Goal: Task Accomplishment & Management: Use online tool/utility

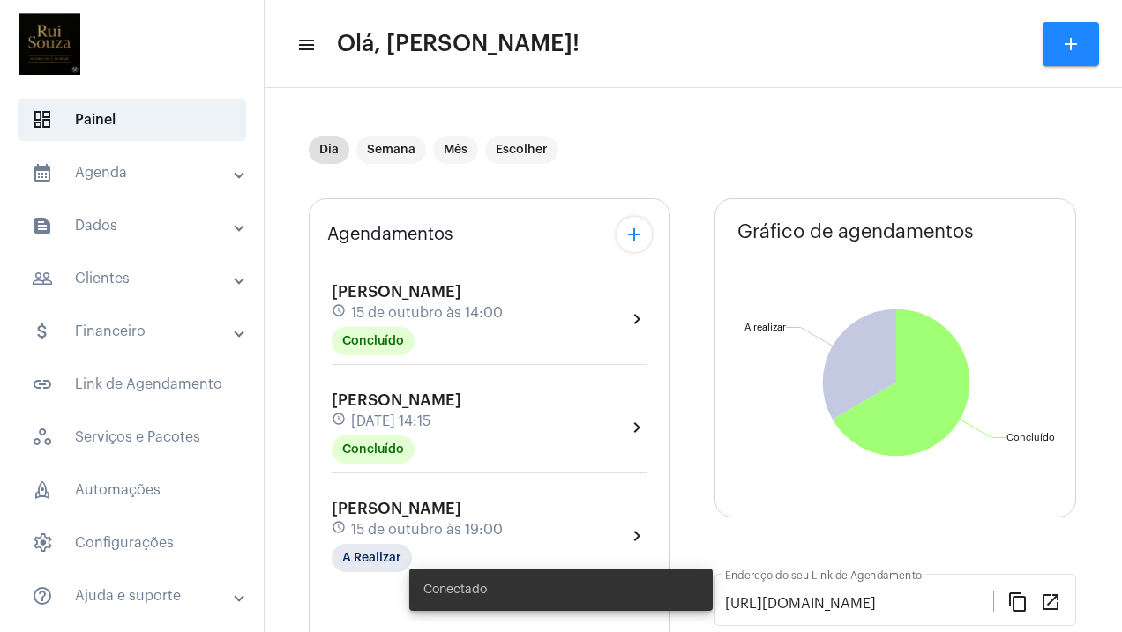
scroll to position [182, 0]
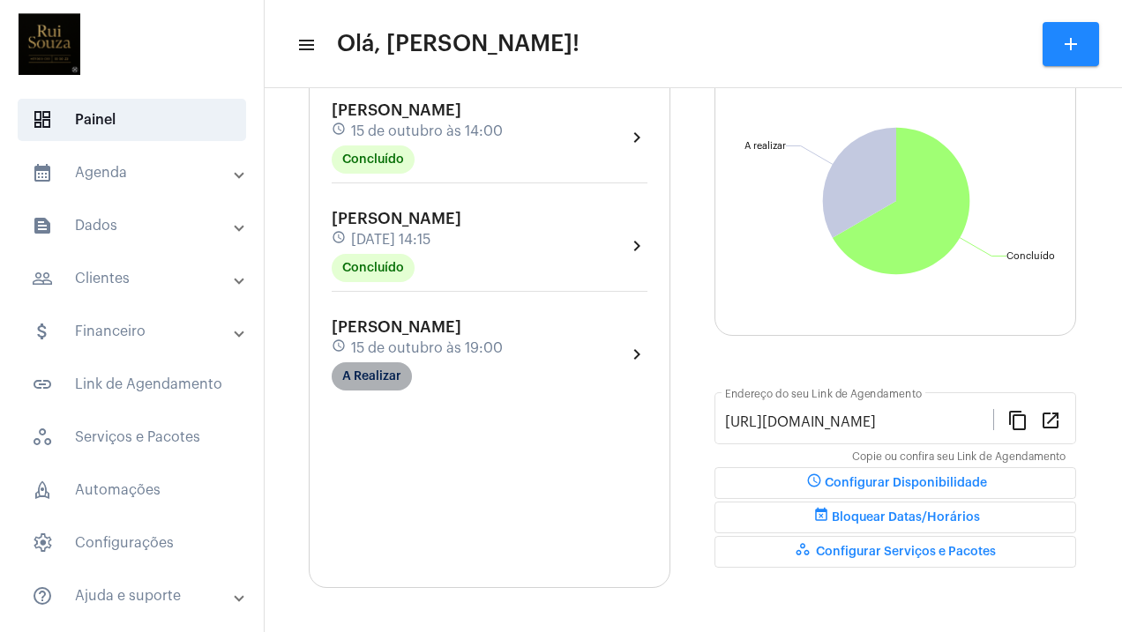
click at [383, 384] on mat-chip "A Realizar" at bounding box center [372, 376] width 80 height 28
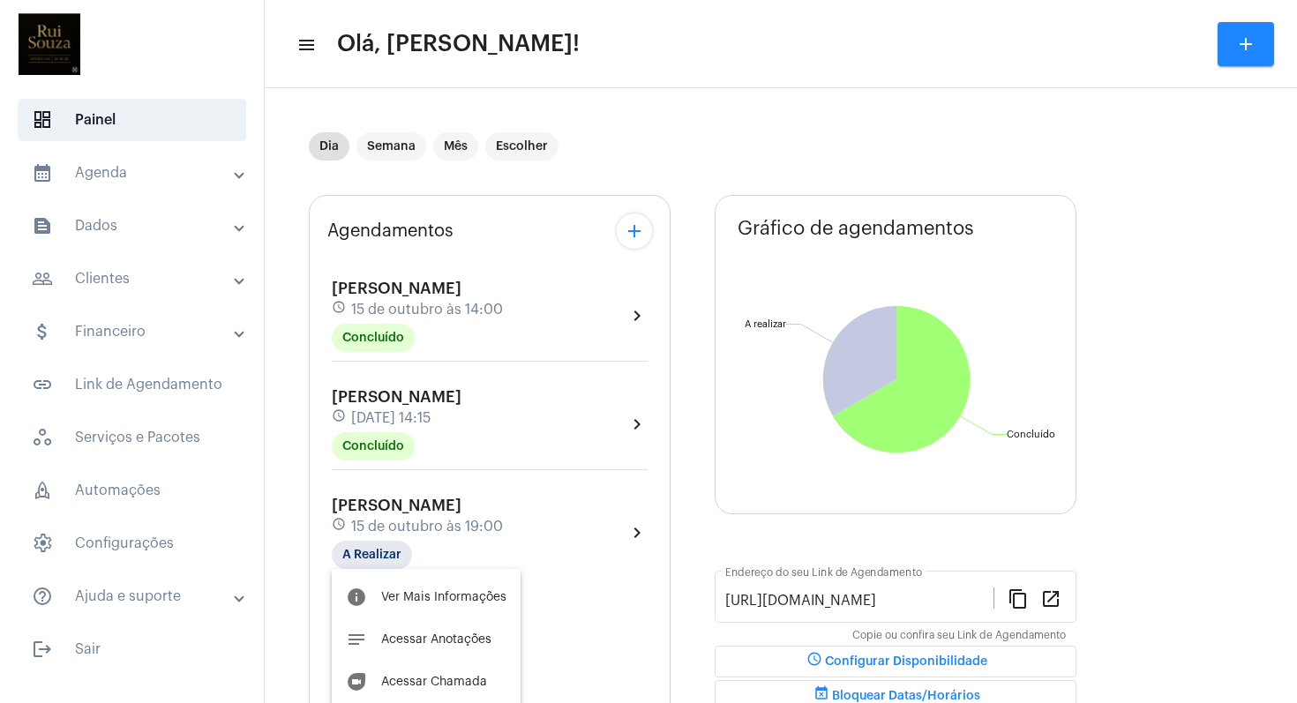
scroll to position [111, 0]
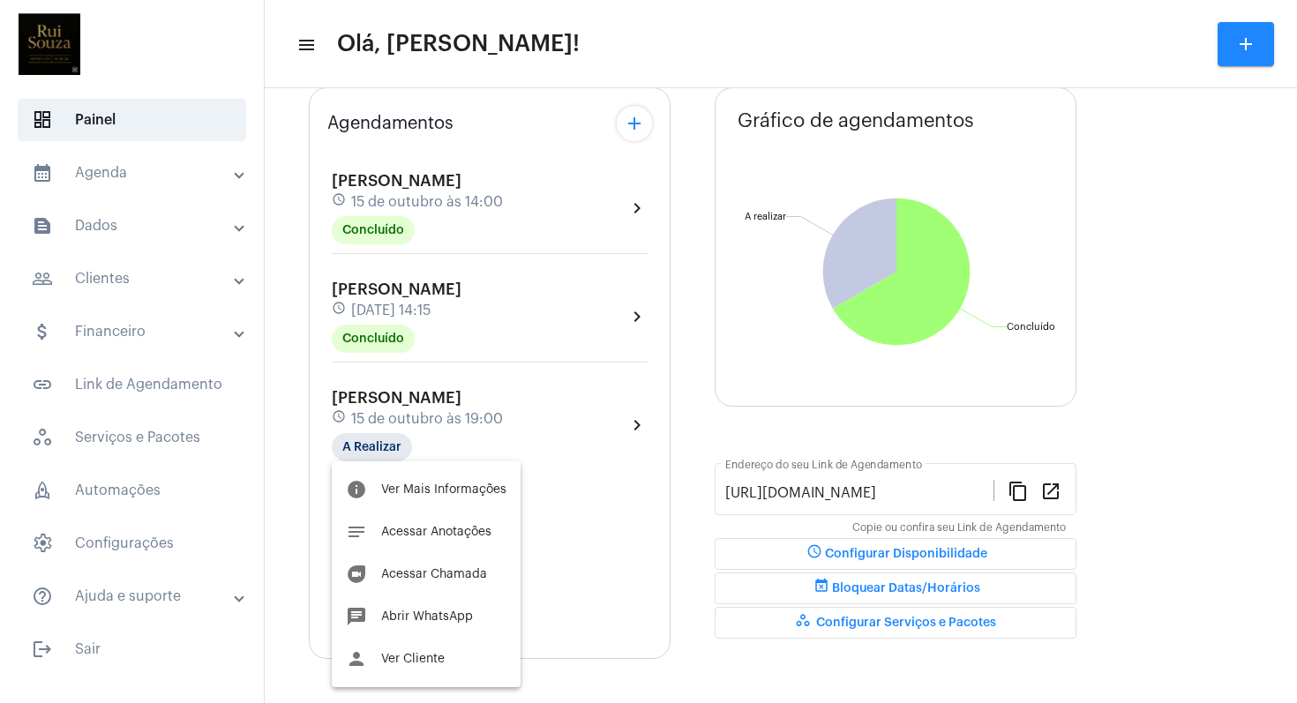
click at [361, 452] on div at bounding box center [648, 351] width 1297 height 703
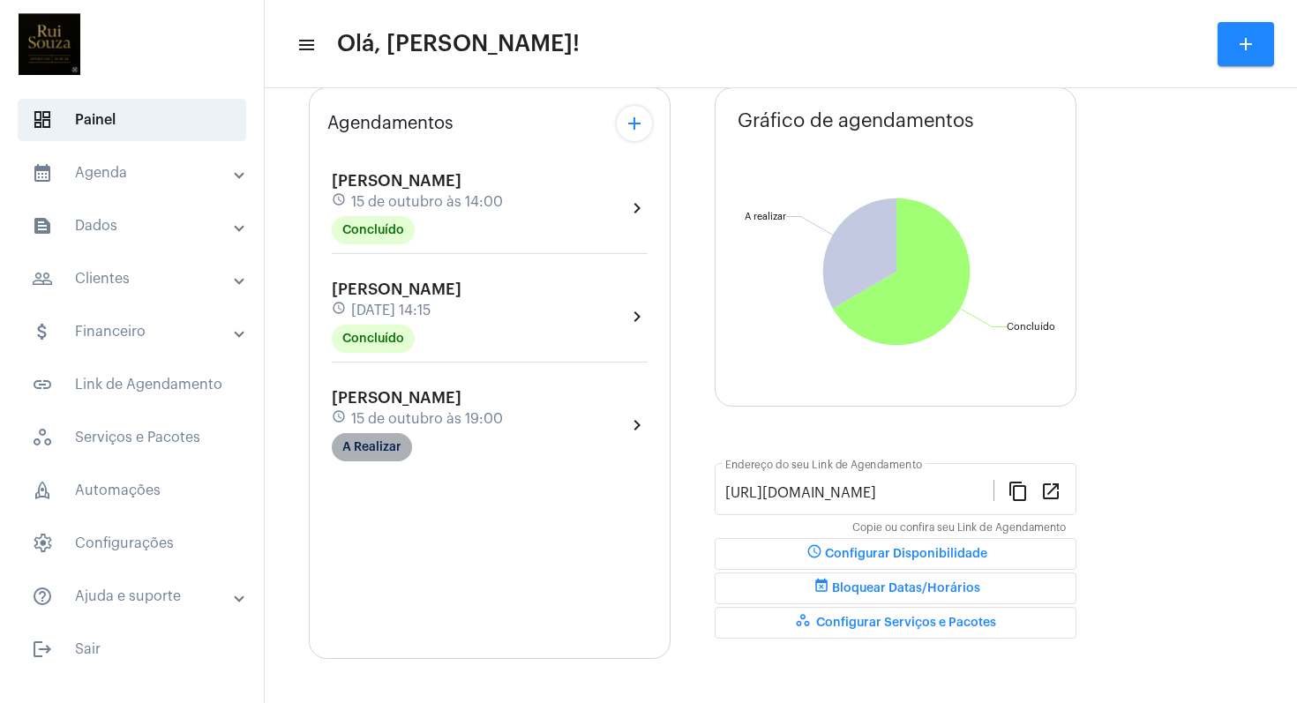
click at [361, 452] on mat-chip "A Realizar" at bounding box center [372, 447] width 80 height 28
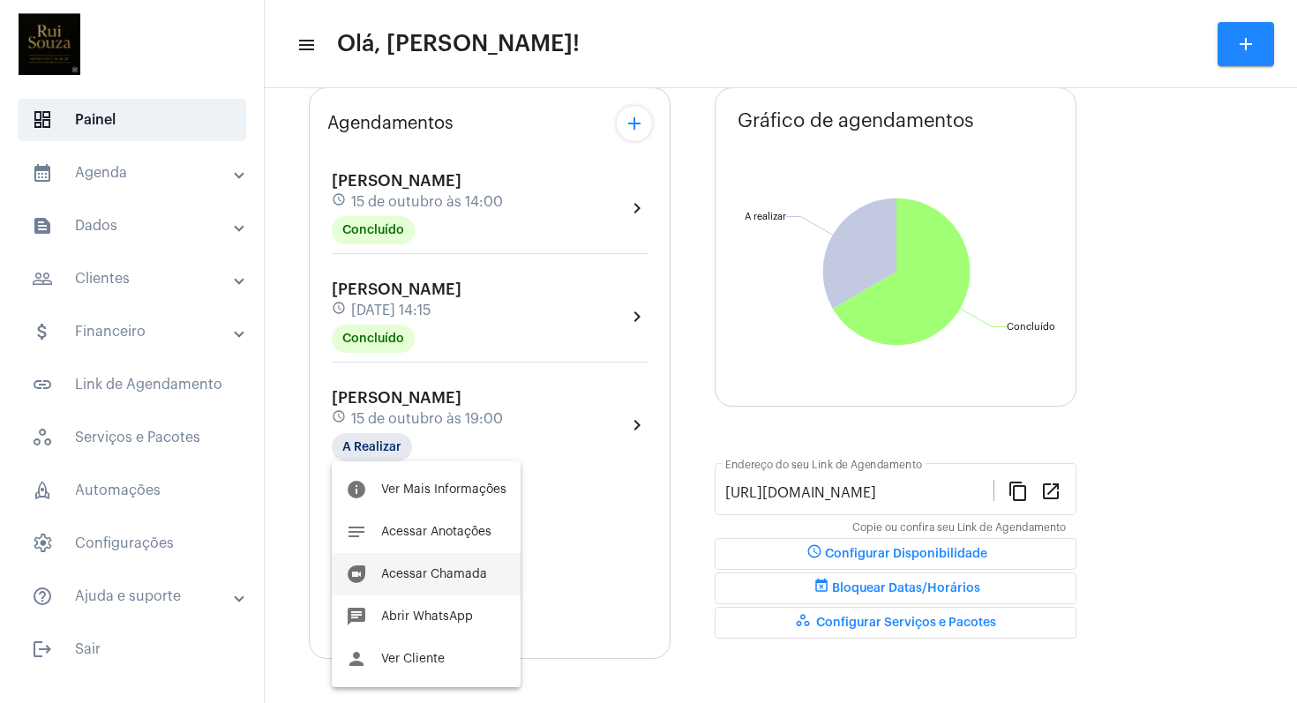
click at [461, 572] on span "Acessar Chamada" at bounding box center [434, 574] width 106 height 12
